Goal: Check status: Check status

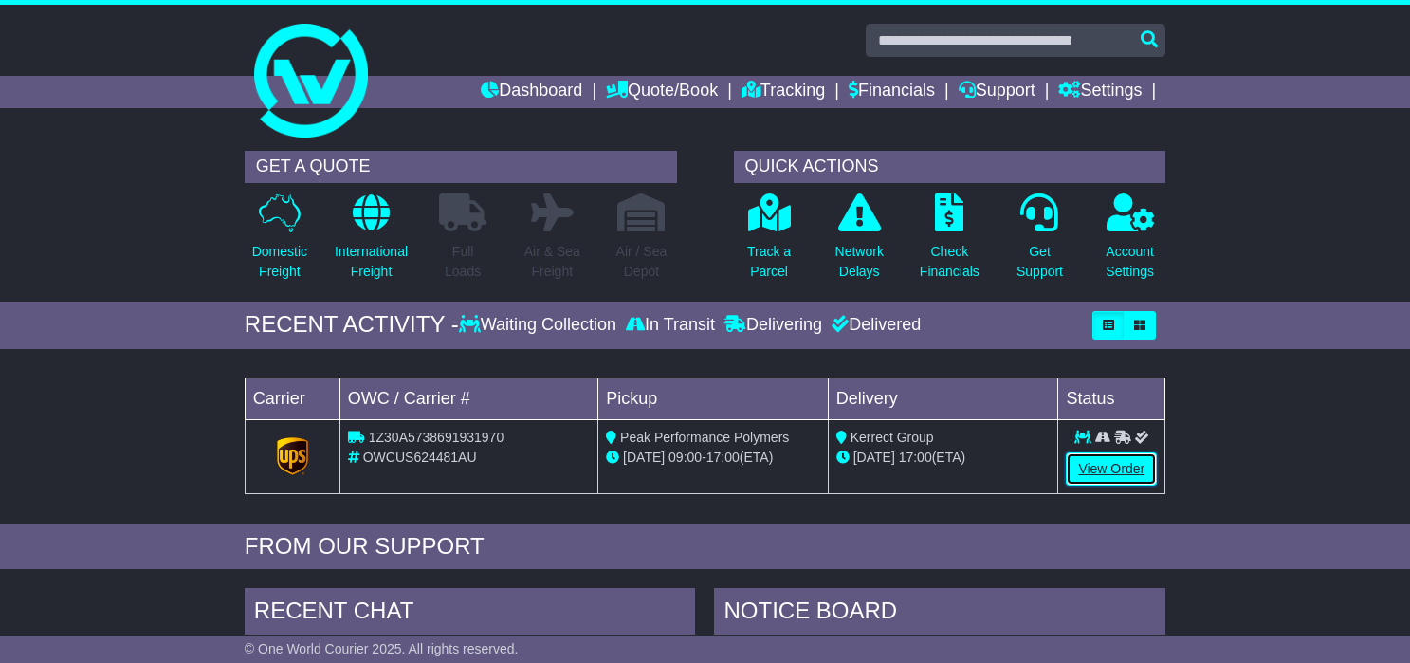
click at [1105, 466] on link "View Order" at bounding box center [1111, 468] width 91 height 33
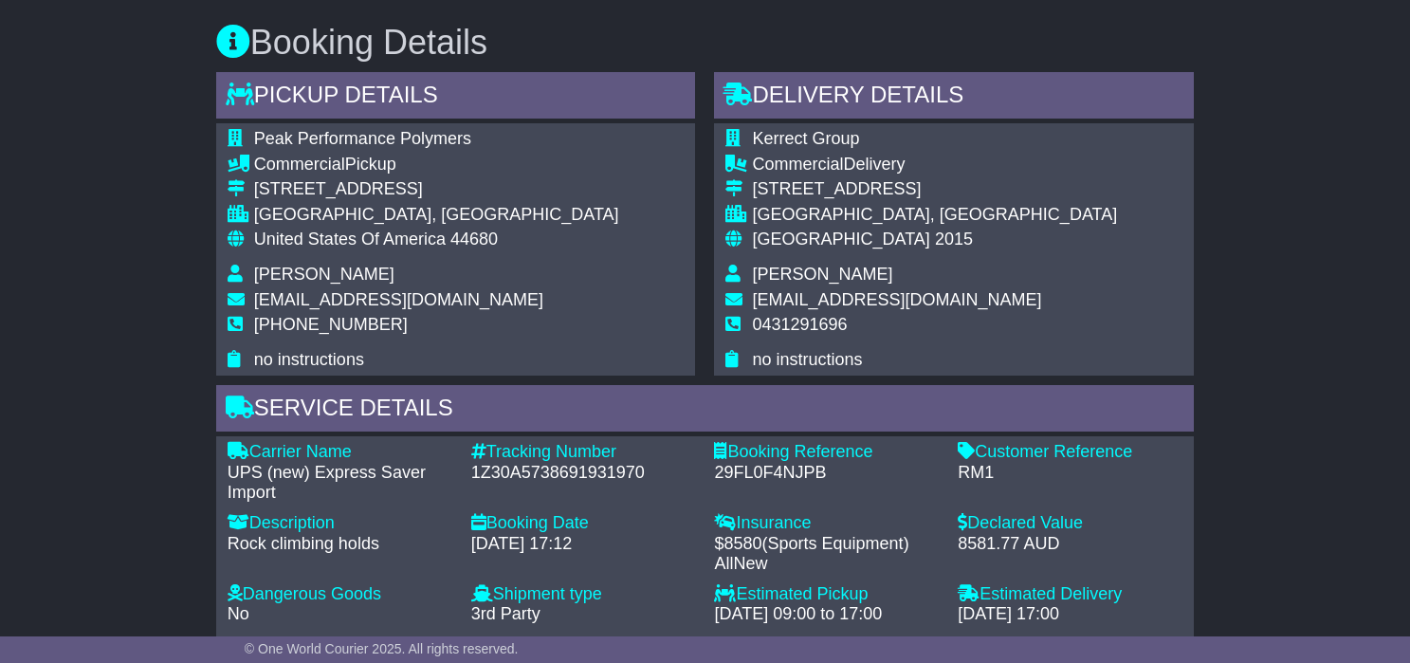
scroll to position [1264, 0]
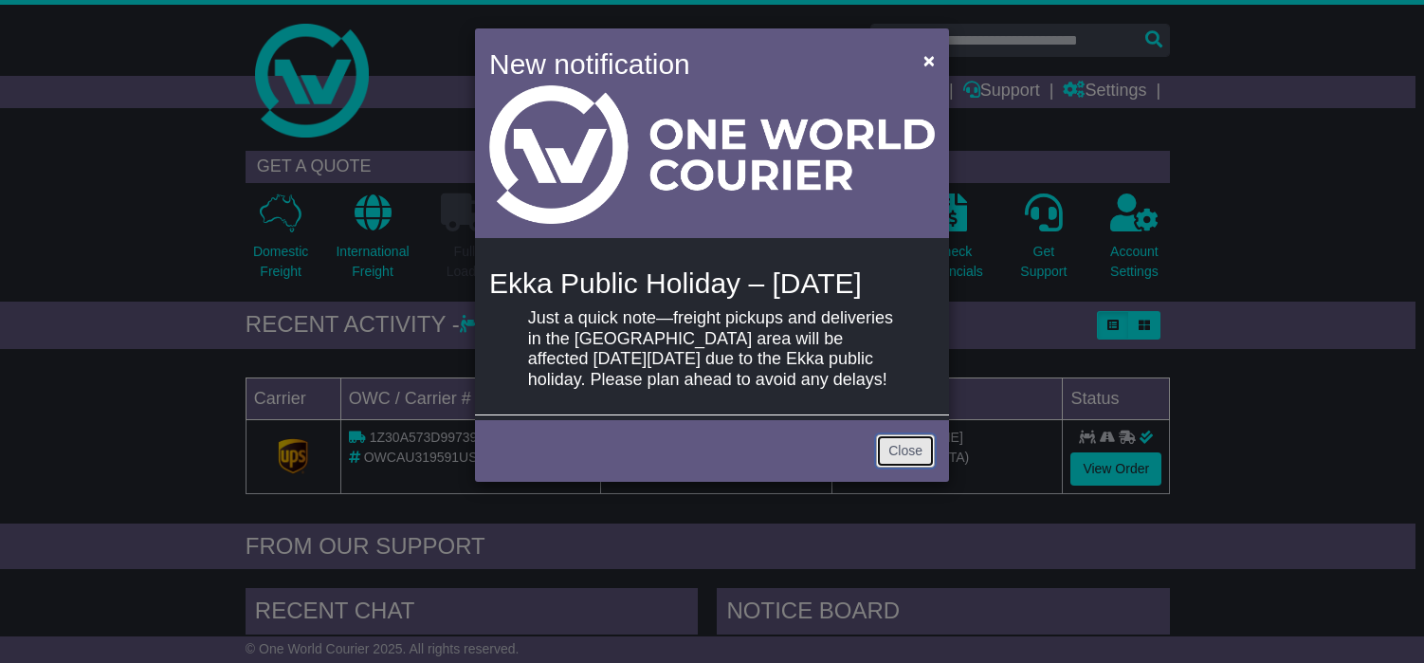
drag, startPoint x: 902, startPoint y: 478, endPoint x: 842, endPoint y: 446, distance: 67.9
click at [902, 468] on link "Close" at bounding box center [905, 450] width 59 height 33
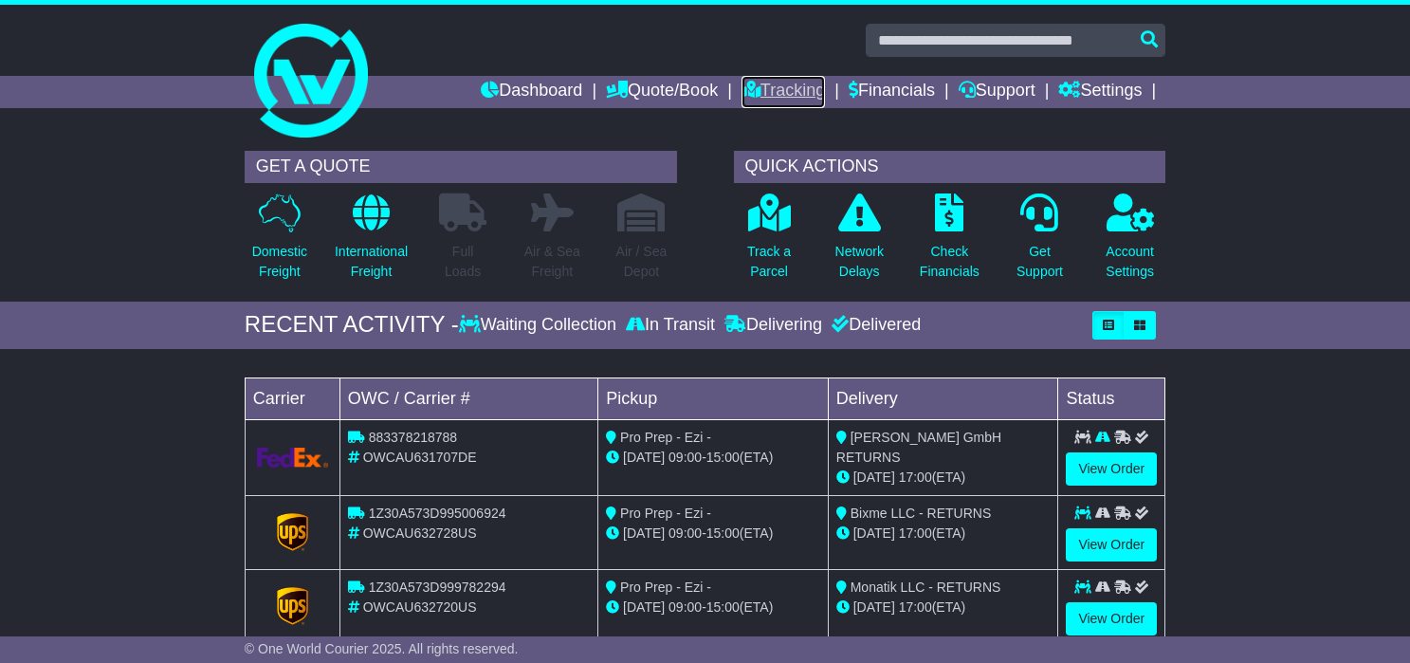
click at [789, 105] on link "Tracking" at bounding box center [783, 92] width 83 height 32
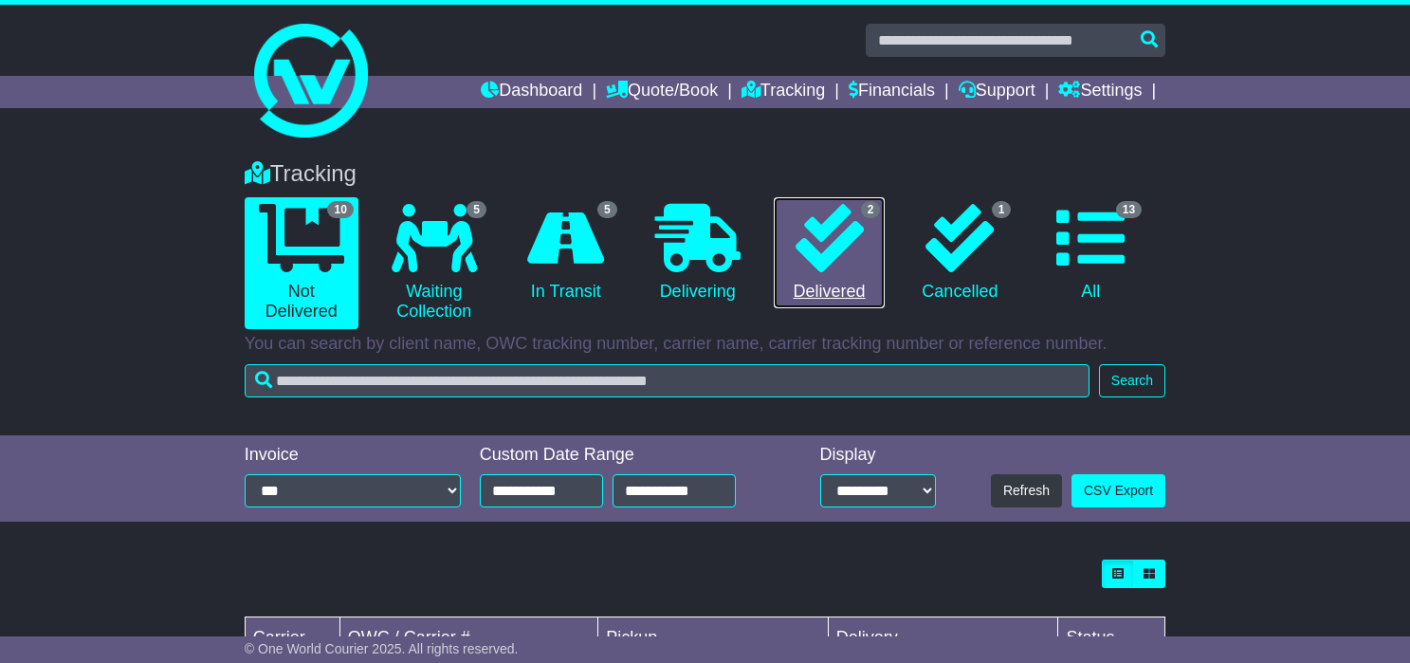
click at [860, 239] on icon at bounding box center [830, 238] width 68 height 68
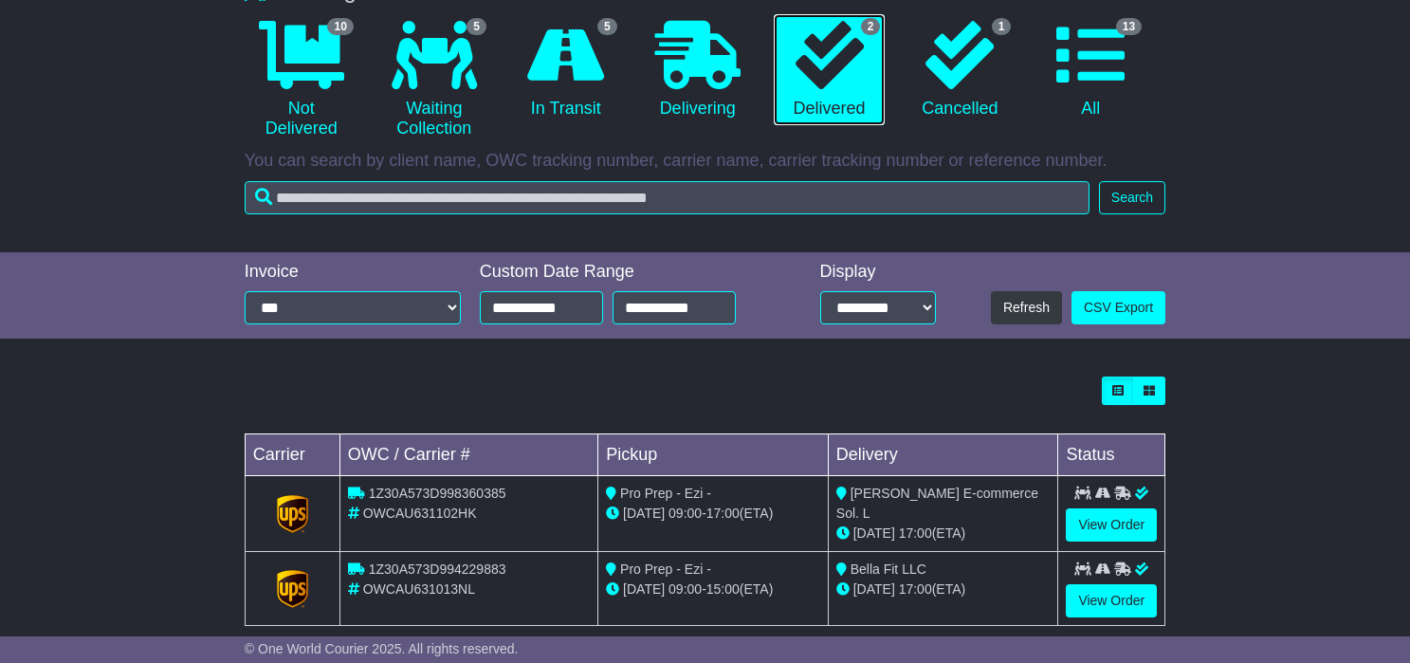
scroll to position [211, 0]
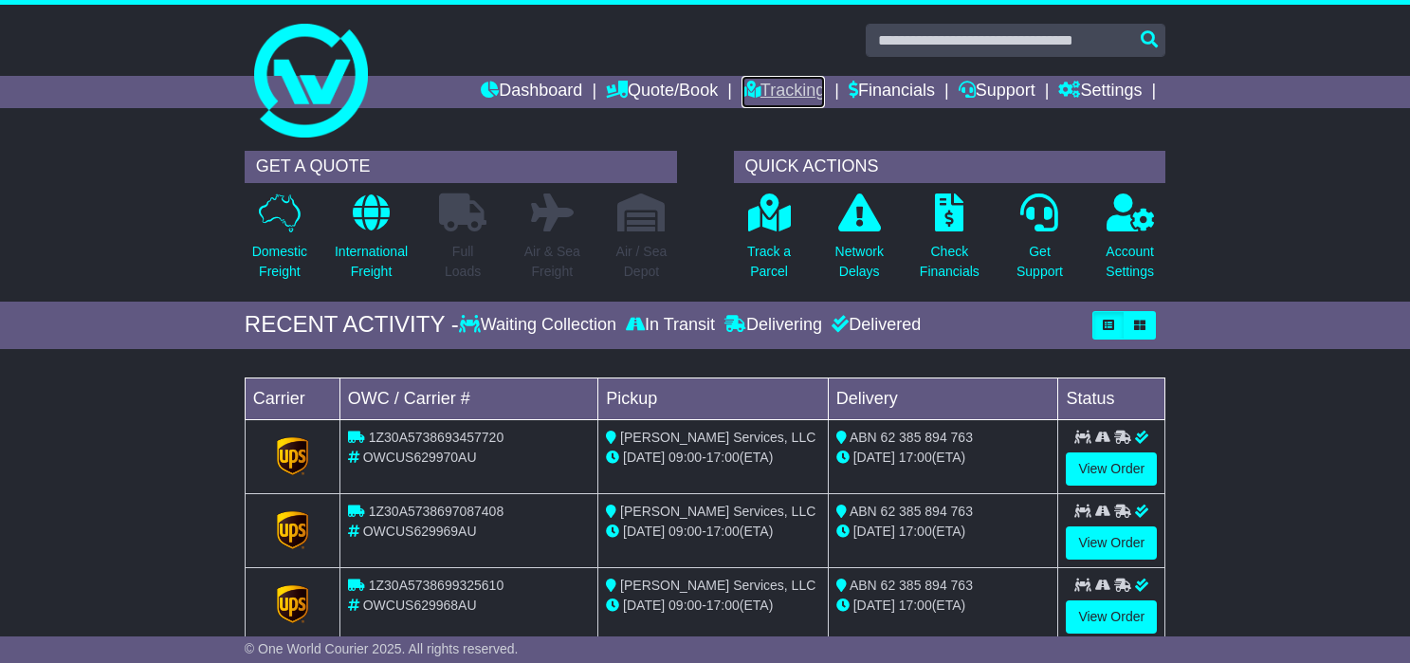
click at [770, 80] on link "Tracking" at bounding box center [783, 92] width 83 height 32
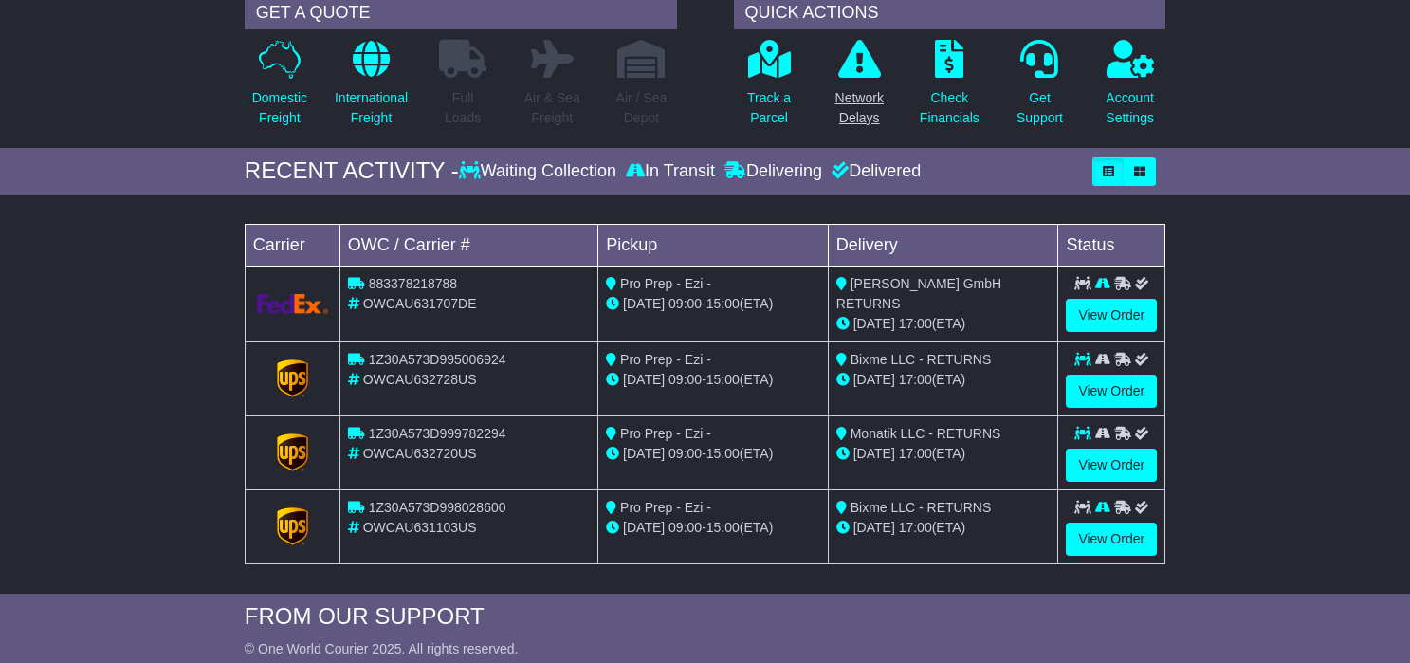
scroll to position [158, 0]
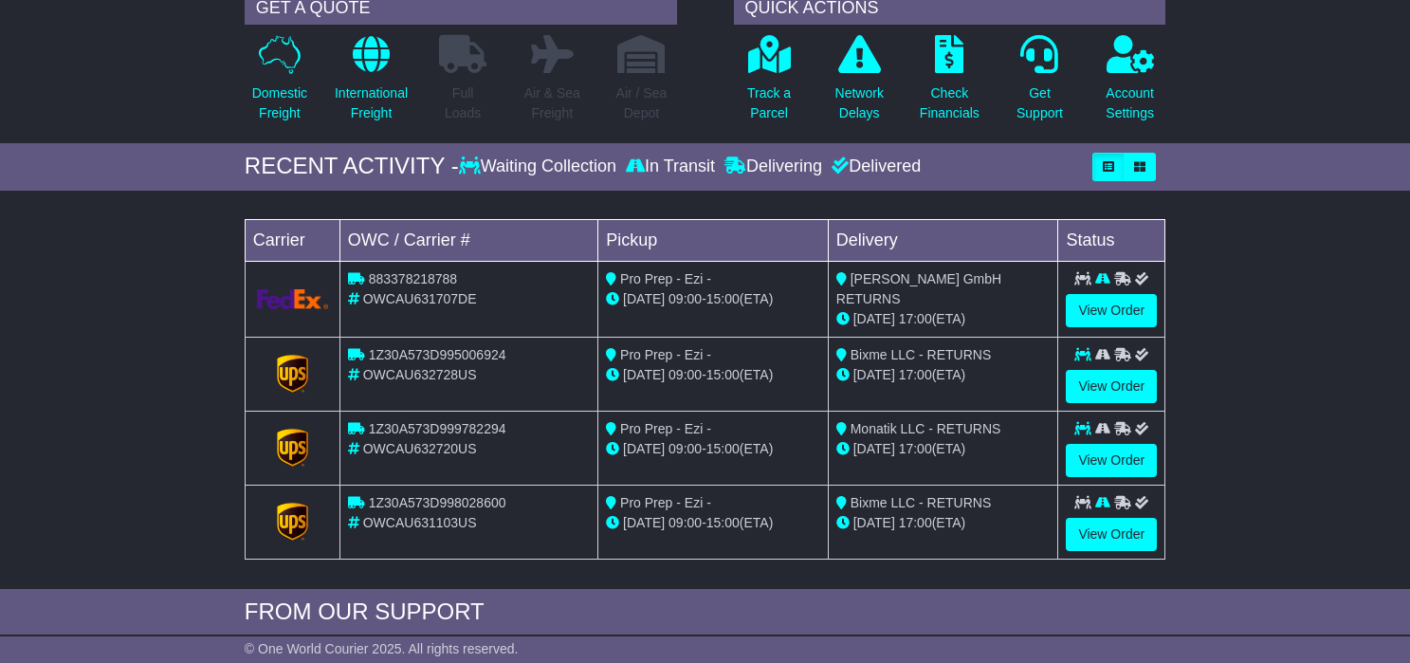
click at [143, 485] on div "Loading... No bookings found Carrier OWC / Carrier # Pickup Delivery Status 883…" at bounding box center [705, 394] width 1410 height 389
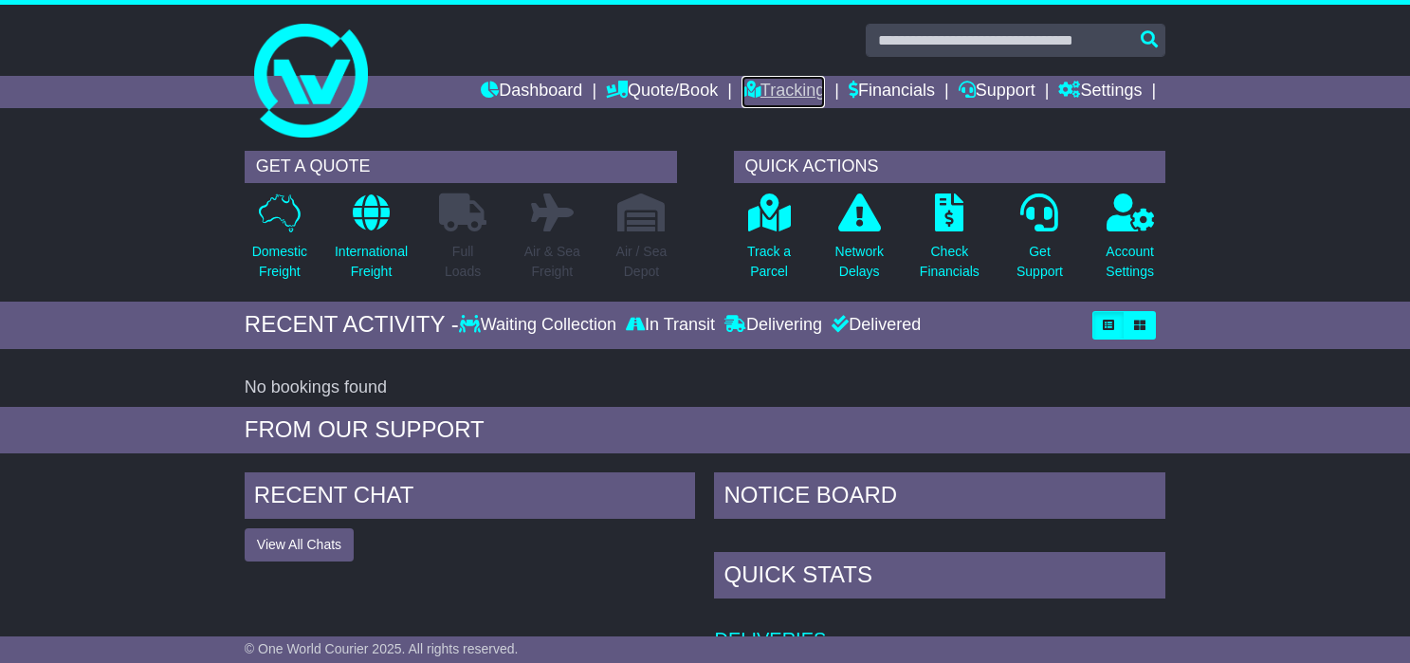
click at [801, 87] on link "Tracking" at bounding box center [783, 92] width 83 height 32
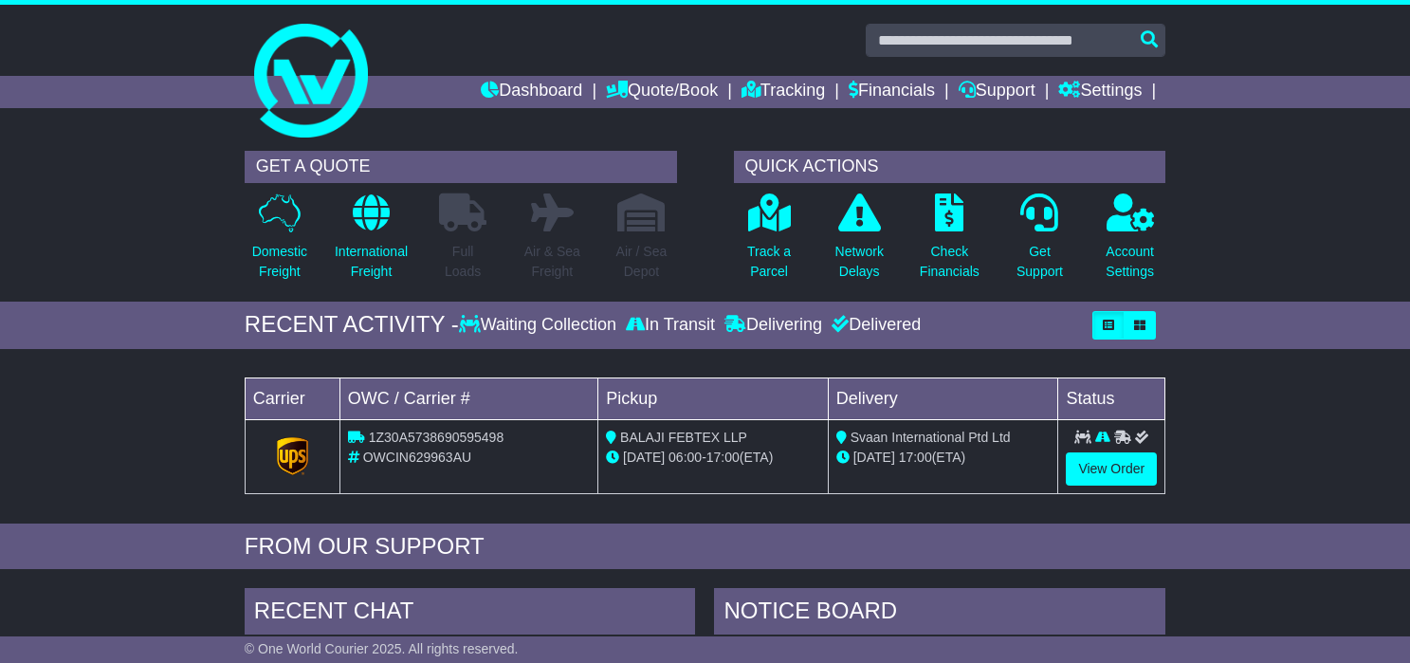
click at [416, 459] on span "OWCIN629963AU" at bounding box center [417, 456] width 108 height 15
copy span "OWCIN629963AU"
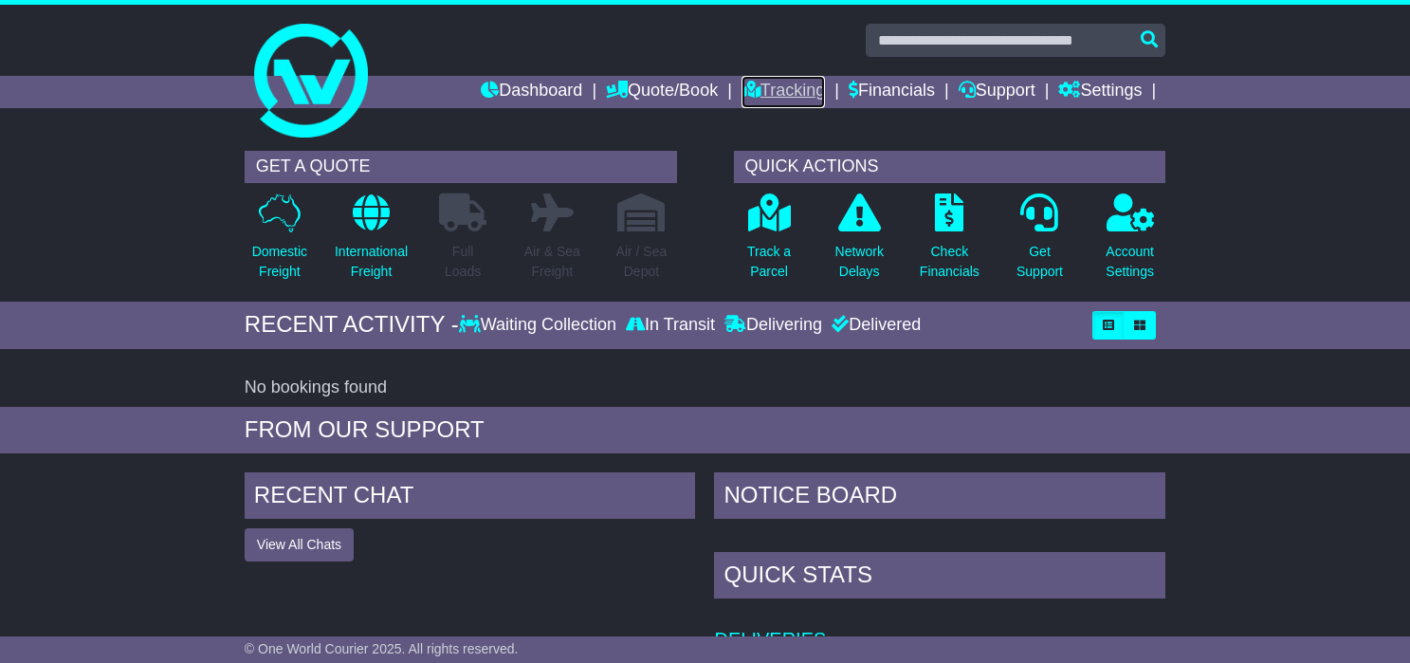
click at [753, 98] on link "Tracking" at bounding box center [783, 92] width 83 height 32
